Goal: Find specific page/section: Locate item on page

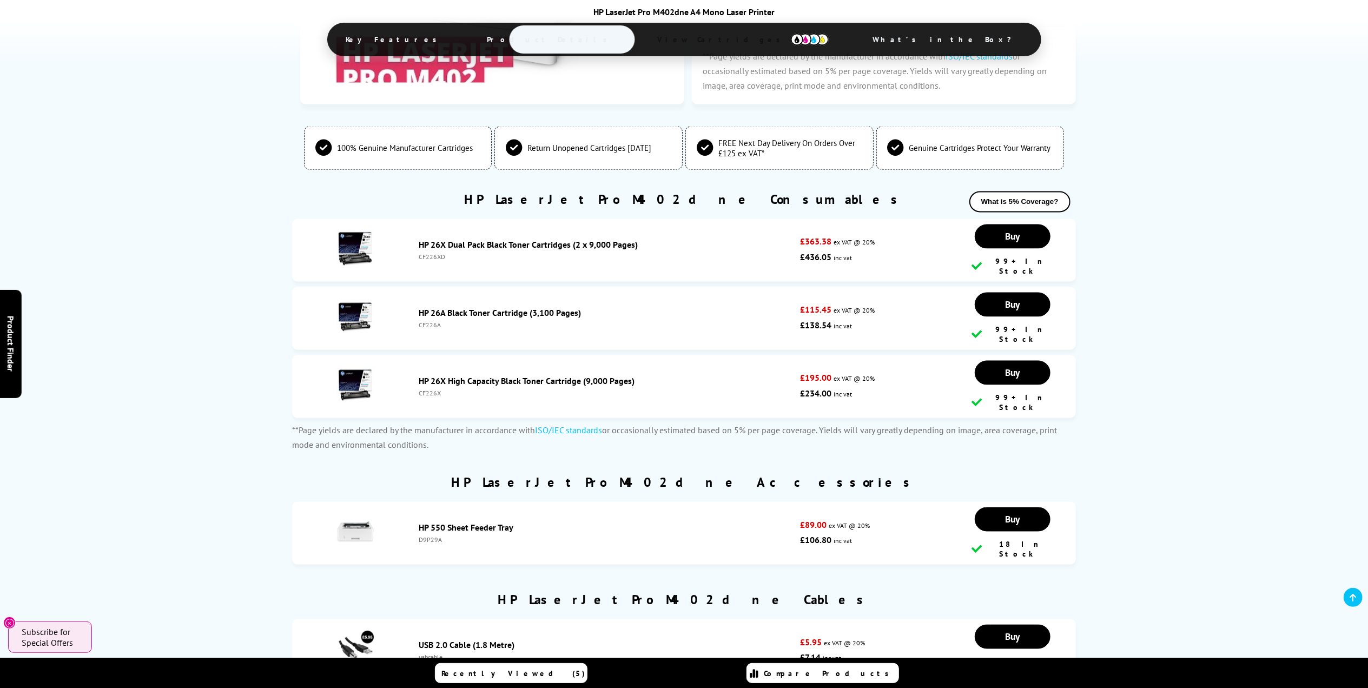
click at [431, 321] on div "CF226A" at bounding box center [607, 325] width 376 height 8
copy div "CF226A"
click at [431, 321] on div "CF226A" at bounding box center [607, 325] width 376 height 8
